Goal: Task Accomplishment & Management: Use online tool/utility

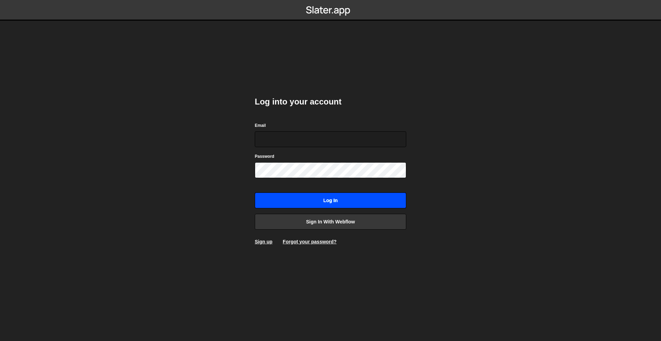
type input "[PERSON_NAME][EMAIL_ADDRESS][DOMAIN_NAME]"
click at [371, 203] on input "Log in" at bounding box center [330, 201] width 151 height 16
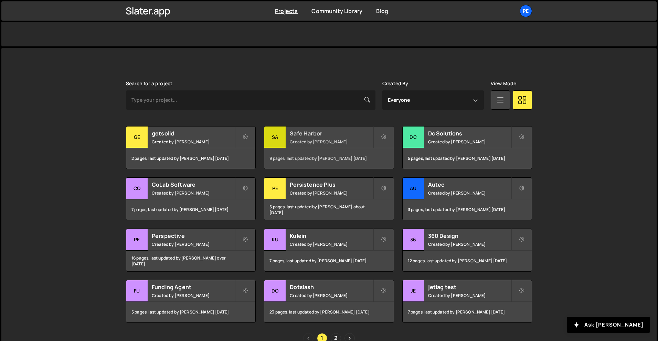
scroll to position [187, 0]
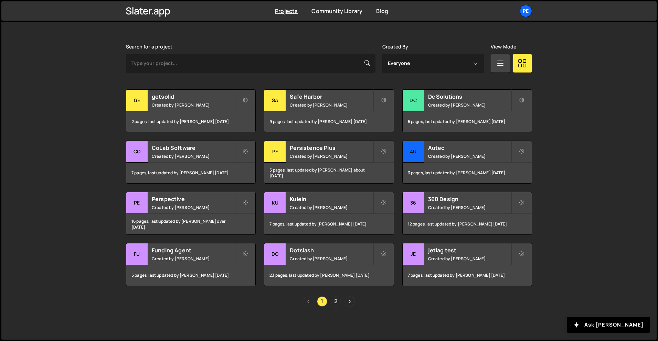
click at [333, 303] on link "2" at bounding box center [336, 302] width 10 height 10
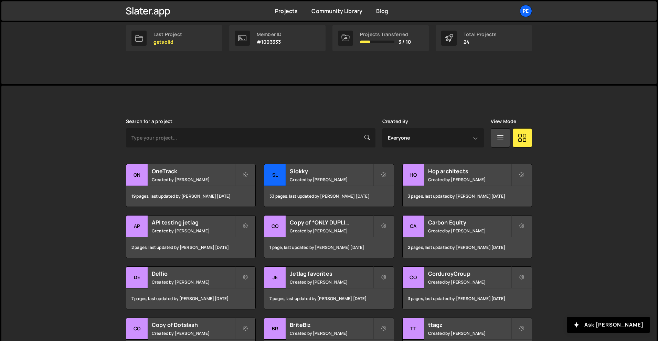
scroll to position [183, 0]
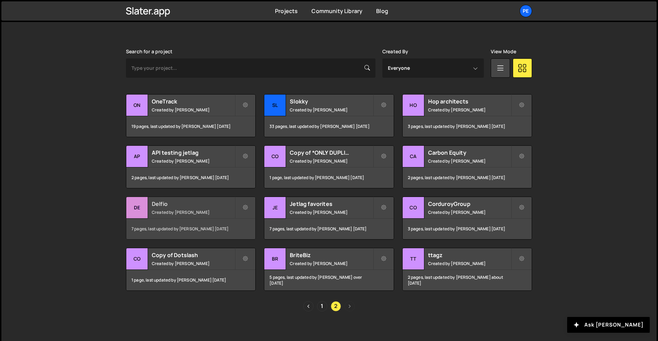
click at [187, 208] on div "Delfio Created by Rory Beurden" at bounding box center [190, 207] width 129 height 21
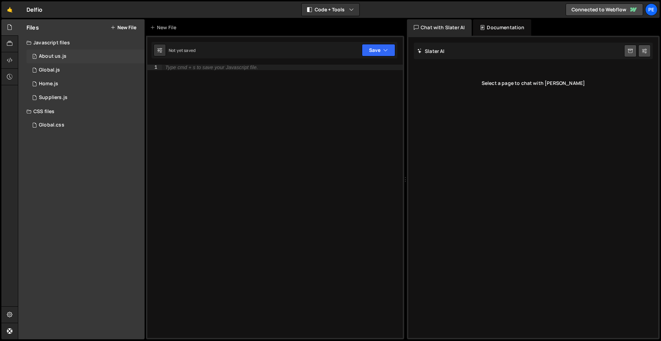
click at [55, 55] on div "About us.js" at bounding box center [53, 56] width 28 height 6
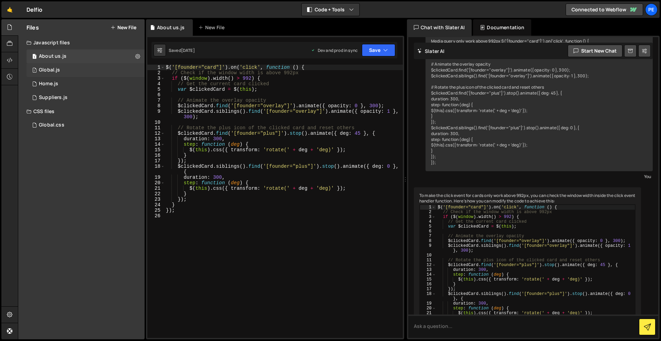
scroll to position [116, 0]
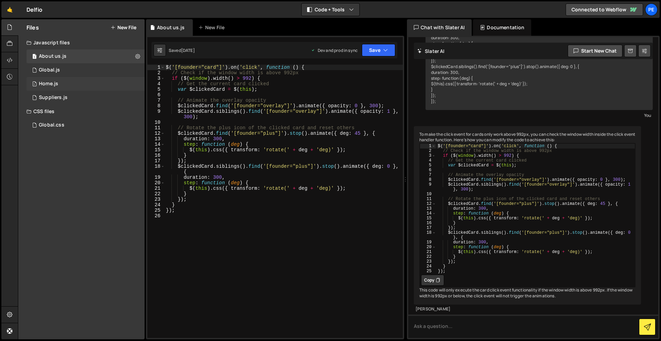
click at [61, 83] on div "1 Home.js 0" at bounding box center [85, 84] width 118 height 14
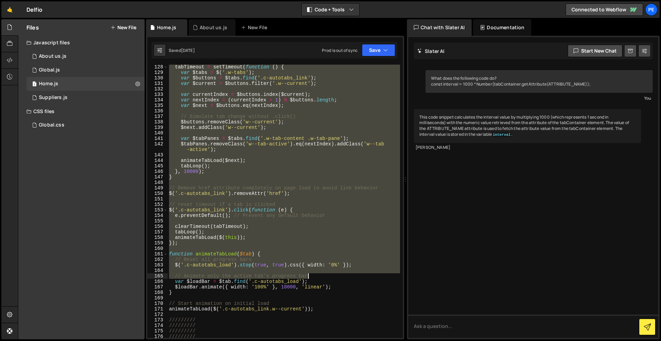
scroll to position [716, 0]
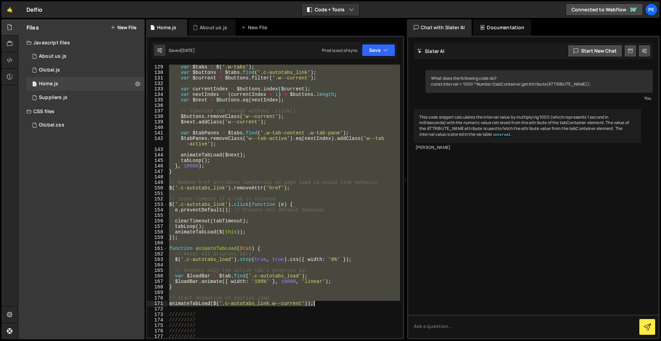
drag, startPoint x: 168, startPoint y: 187, endPoint x: 336, endPoint y: 305, distance: 205.2
click at [336, 305] on div "var $tabs = $ ( '.w-tabs' ) ; var $buttons = $tabs . find ( '.c-autotabs_link' …" at bounding box center [284, 206] width 232 height 285
type textarea "// Start animation on initial load animateTabLoad($('.c-autotabs_link.w--curren…"
click at [12, 12] on link "🤙" at bounding box center [9, 9] width 17 height 17
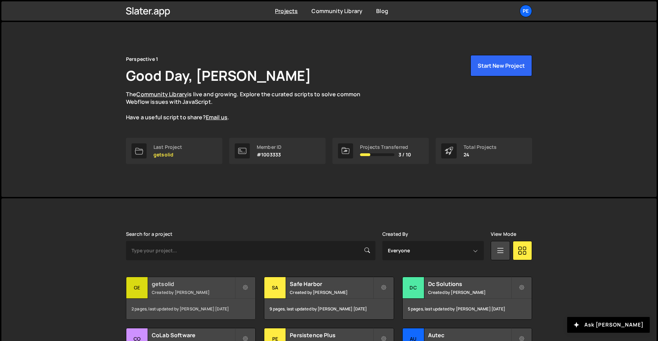
click at [196, 288] on div "getsolid Created by Rory Beurden" at bounding box center [190, 287] width 129 height 21
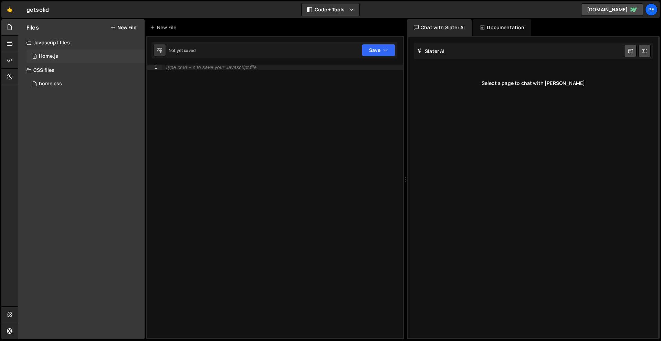
click at [69, 57] on div "1 Home.js 0" at bounding box center [85, 57] width 118 height 14
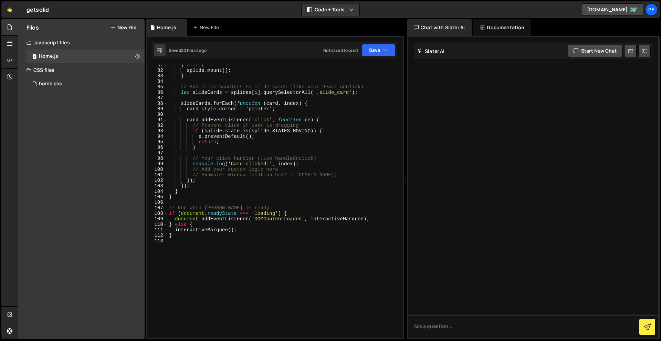
scroll to position [488, 0]
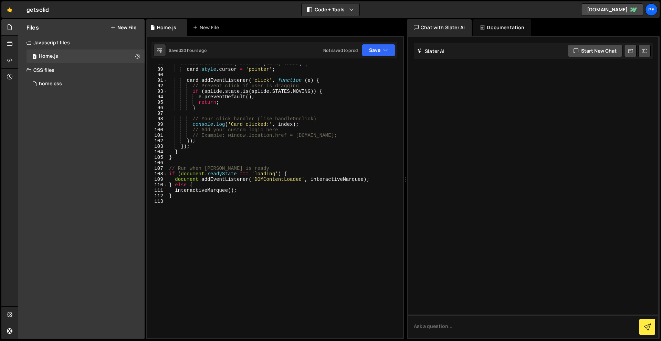
click at [254, 224] on div "slideCards . forEach ( function ( card , index ) { card . style . cursor = 'poi…" at bounding box center [284, 203] width 232 height 285
type textarea "///////////"
type textarea "/////////"
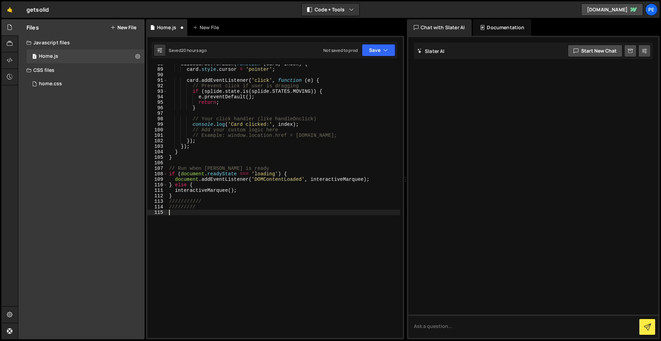
paste textarea "animateTabLoad($('.c-autotabs_link.w--current'));"
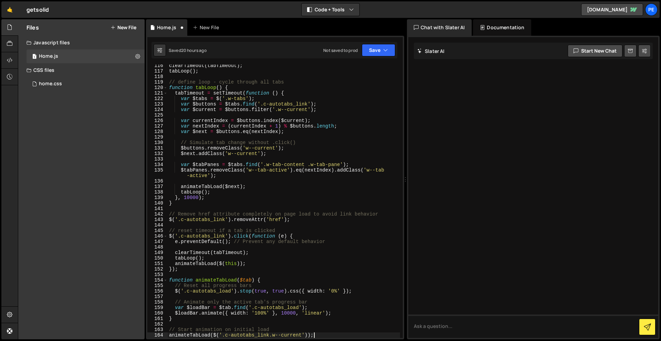
scroll to position [640, 0]
type textarea "animateTabLoad($('.c-autotabs_link.w--current'));"
click at [375, 51] on button "Save" at bounding box center [378, 50] width 33 height 12
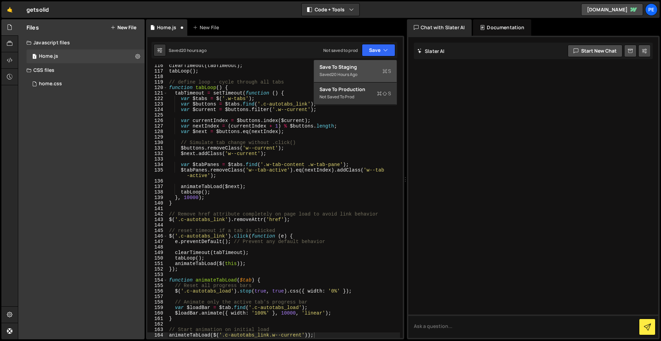
click at [368, 62] on button "Save to Staging S Saved 20 hours ago" at bounding box center [355, 71] width 83 height 22
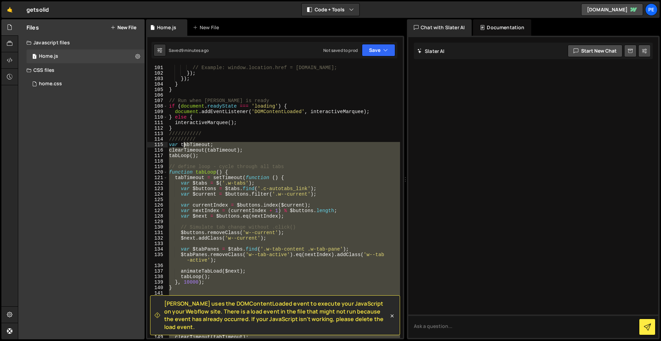
scroll to position [558, 0]
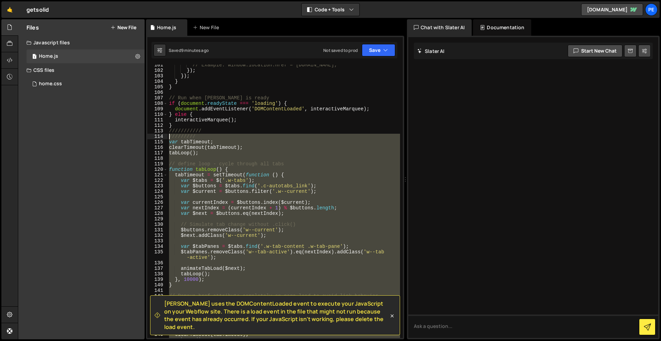
drag, startPoint x: 278, startPoint y: 257, endPoint x: 161, endPoint y: 135, distance: 168.6
click at [161, 135] on div "101 102 103 104 105 106 107 108 109 110 111 112 113 114 115 116 117 118 119 120…" at bounding box center [274, 202] width 255 height 274
type textarea "///////// var tabTimeout;"
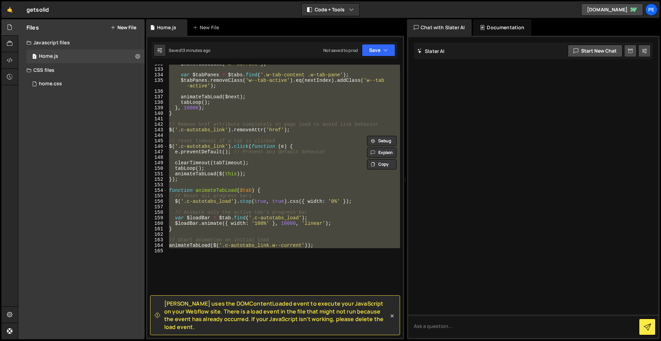
scroll to position [730, 0]
click at [225, 272] on div "$next . addClass ( 'w--current' ) ; var $tabPanes = $tabs . find ( '.w-tab-cont…" at bounding box center [284, 202] width 232 height 274
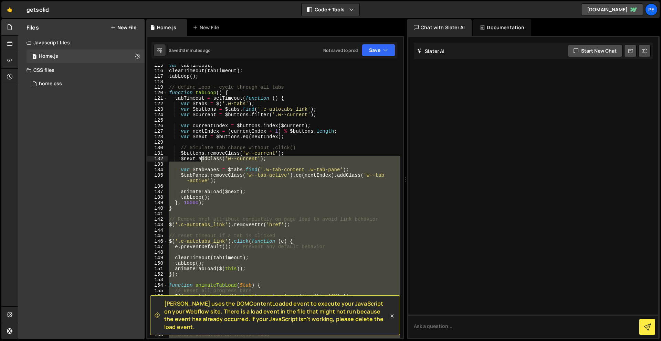
scroll to position [571, 0]
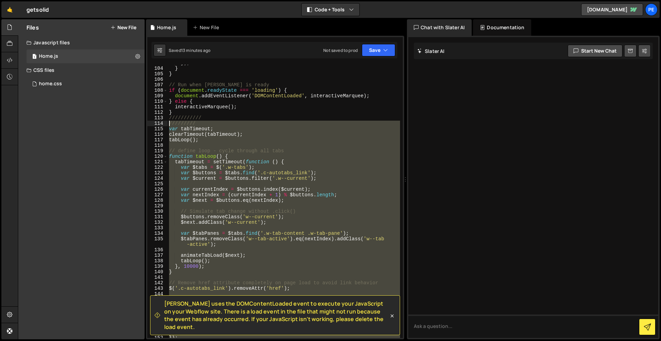
drag, startPoint x: 227, startPoint y: 271, endPoint x: 167, endPoint y: 123, distance: 159.5
click at [167, 123] on div "103 104 105 106 107 108 109 110 111 112 113 114 115 116 117 118 119 120 121 122…" at bounding box center [274, 202] width 255 height 274
paste textarea "toggleTextWrappers(initialIndex)"
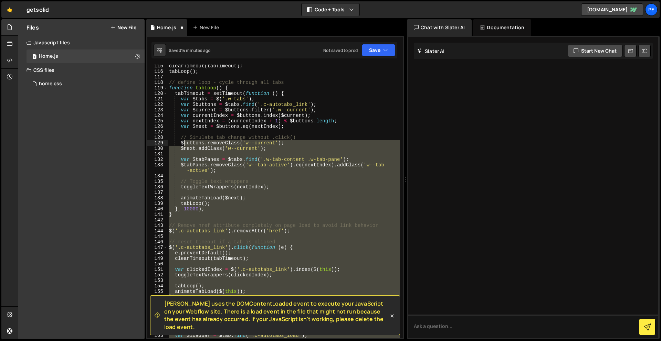
scroll to position [571, 0]
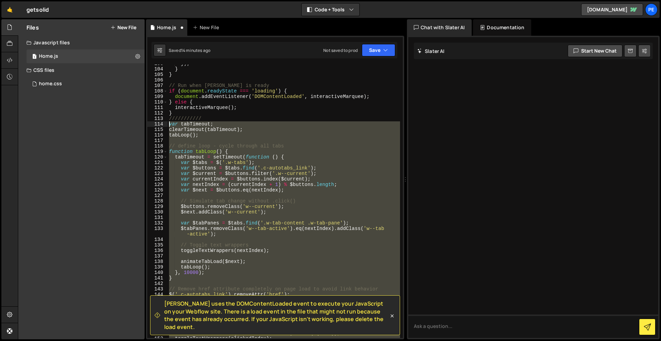
drag, startPoint x: 247, startPoint y: 252, endPoint x: 168, endPoint y: 123, distance: 151.5
click at [168, 123] on div "}) ; } } // Run when DOM is ready if ( document . readyState === 'loading' ) { …" at bounding box center [284, 203] width 232 height 285
paste textarea "animateTabLoad($('.c-autotabs_link.w--current')"
type textarea "animateTabLoad($('.c-autotabs_link.w--current'));"
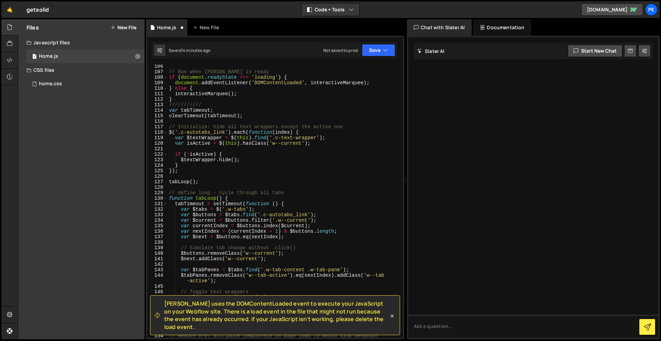
scroll to position [582, 0]
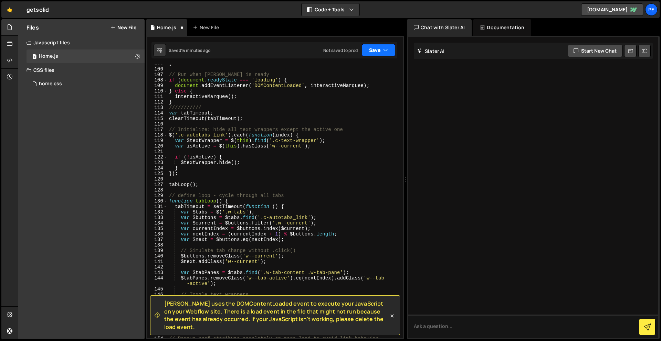
click at [387, 49] on icon "button" at bounding box center [385, 50] width 5 height 7
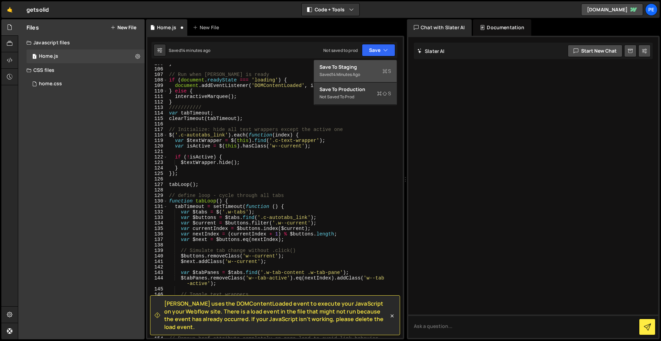
click at [360, 76] on div "14 minutes ago" at bounding box center [345, 75] width 29 height 6
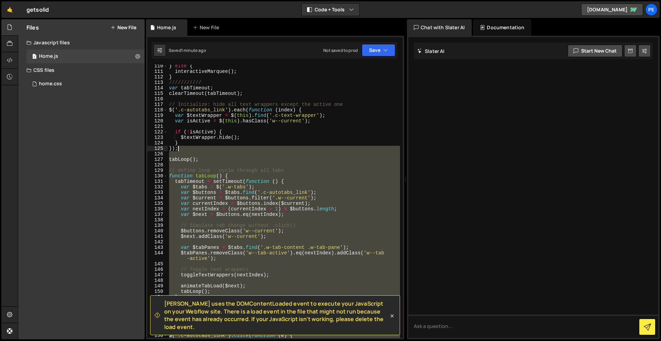
scroll to position [610, 0]
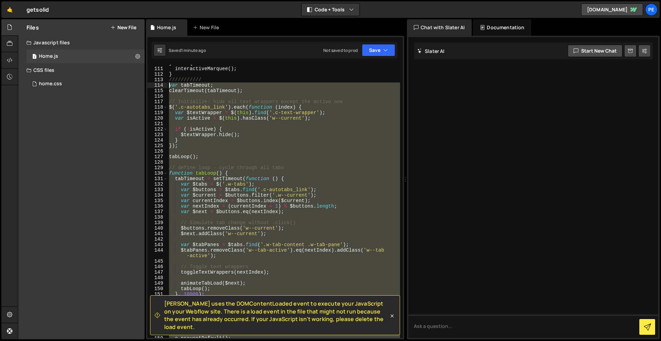
drag, startPoint x: 184, startPoint y: 248, endPoint x: 166, endPoint y: 86, distance: 162.4
click at [166, 86] on div "110 111 112 113 114 115 116 117 118 119 120 121 122 123 124 125 126 127 128 129…" at bounding box center [274, 202] width 255 height 274
paste textarea "toggleTextWrappers(initialIndex"
type textarea "toggleTextWrappers(initialIndex);"
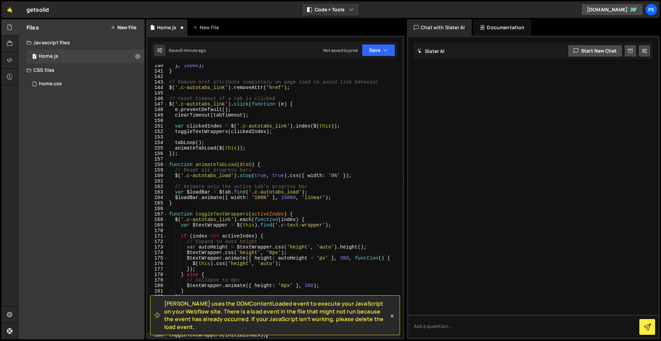
scroll to position [778, 0]
click at [378, 49] on button "Save" at bounding box center [378, 50] width 33 height 12
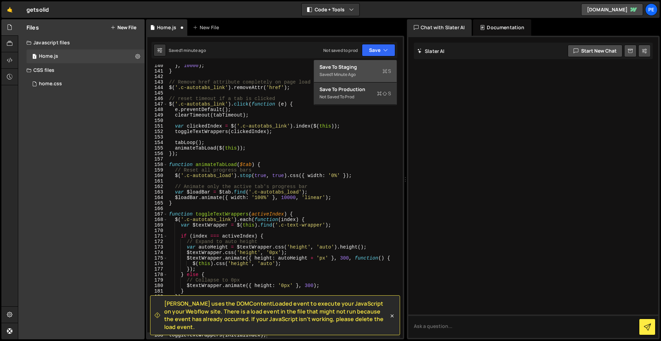
click at [367, 72] on div "Saved 1 minute ago" at bounding box center [355, 75] width 72 height 8
